Goal: Navigation & Orientation: Find specific page/section

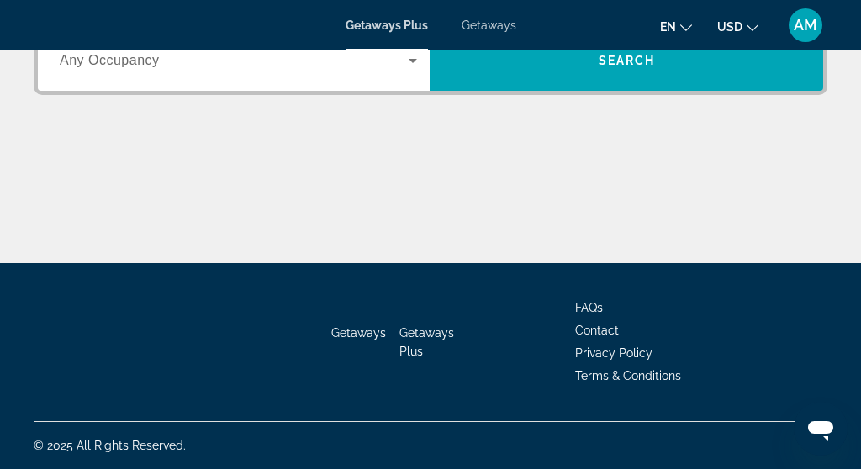
scroll to position [500, 0]
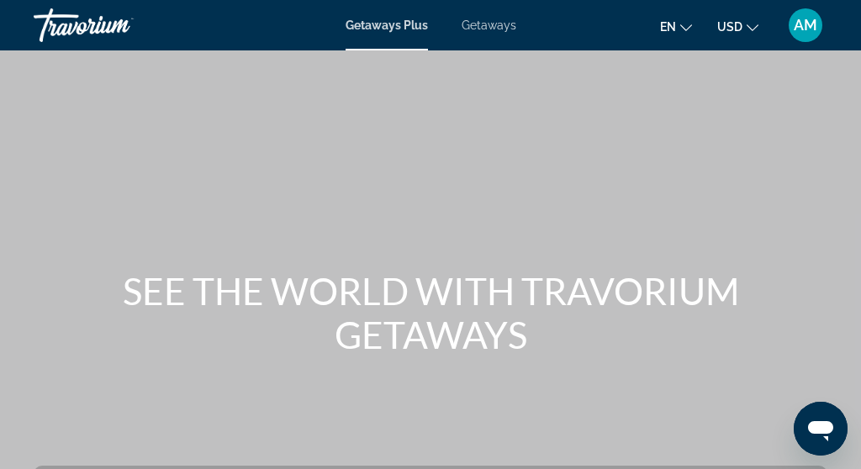
click at [686, 27] on icon "Change language" at bounding box center [686, 28] width 12 height 12
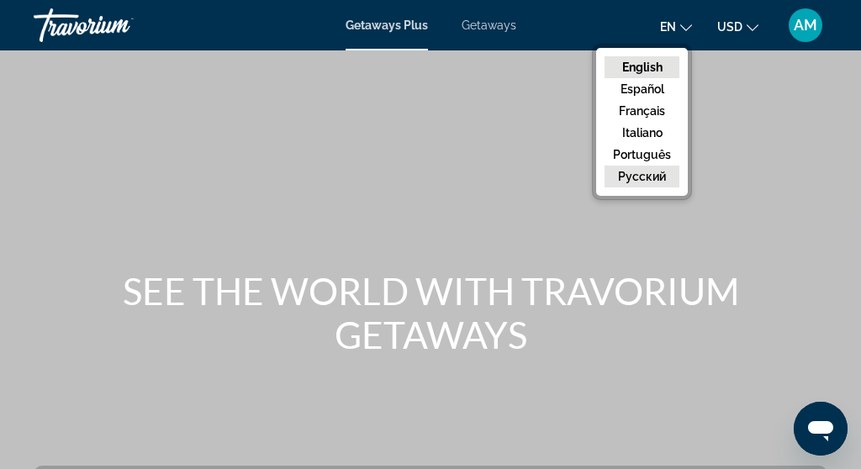
click at [649, 177] on button "русский" at bounding box center [642, 177] width 75 height 22
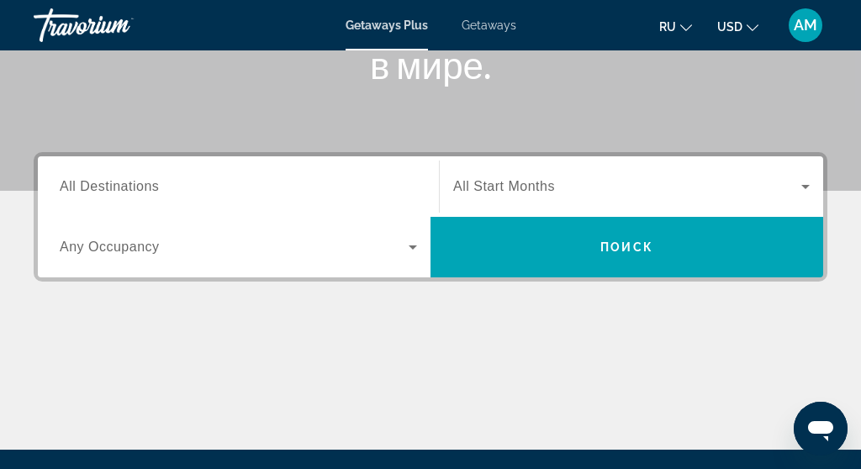
scroll to position [318, 0]
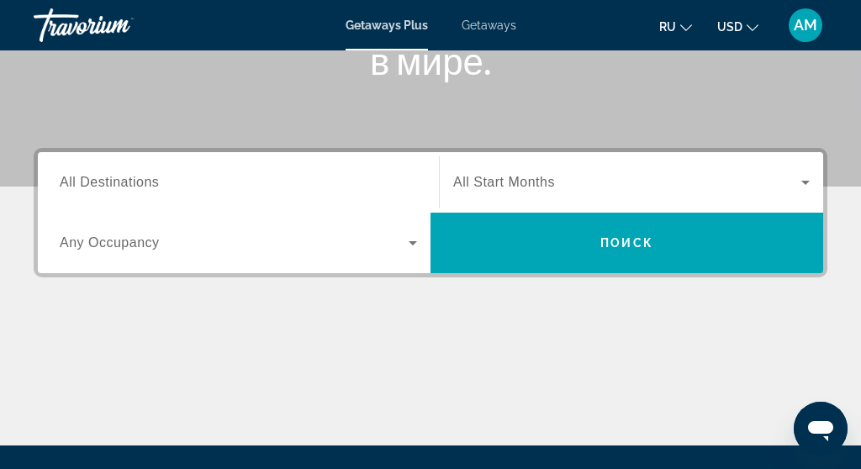
click at [502, 176] on span "All Start Months" at bounding box center [504, 182] width 102 height 14
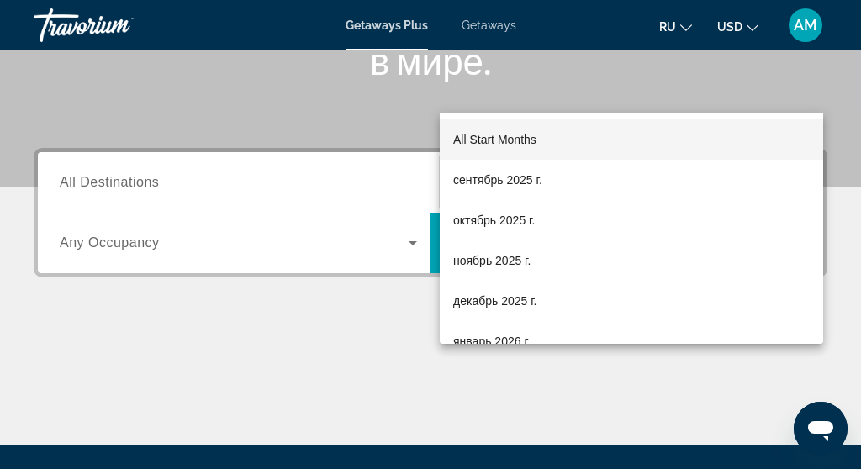
scroll to position [411, 0]
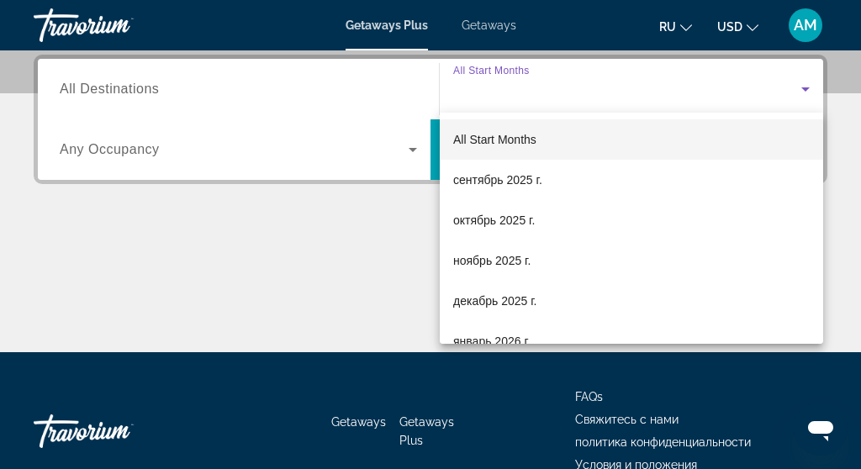
click at [497, 81] on div at bounding box center [430, 234] width 861 height 469
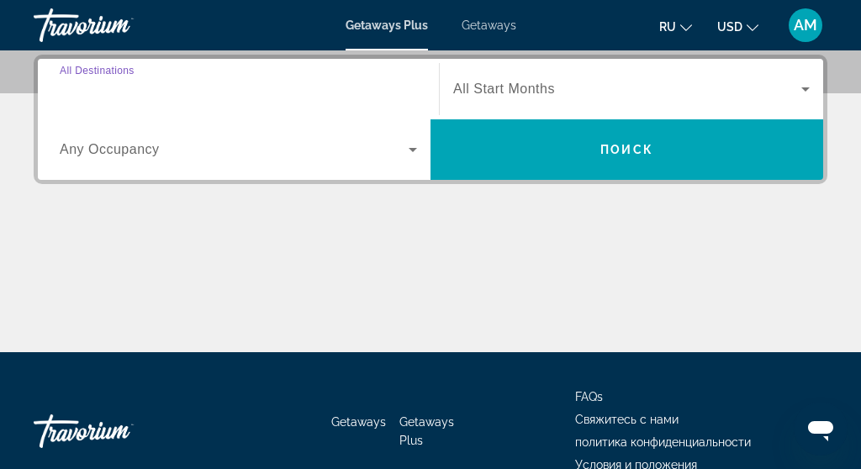
click at [407, 89] on input "Destination All Destinations" at bounding box center [238, 90] width 357 height 20
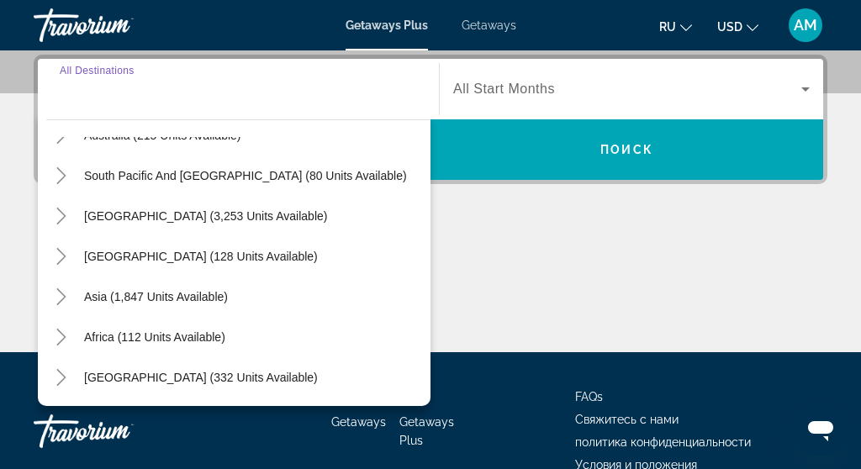
scroll to position [272, 0]
click at [551, 239] on div "Main content" at bounding box center [431, 289] width 794 height 126
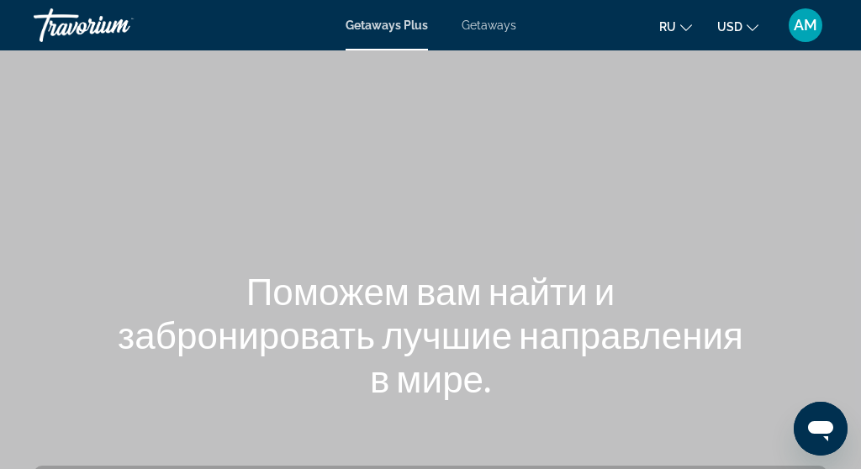
scroll to position [-1, 0]
